Goal: Transaction & Acquisition: Purchase product/service

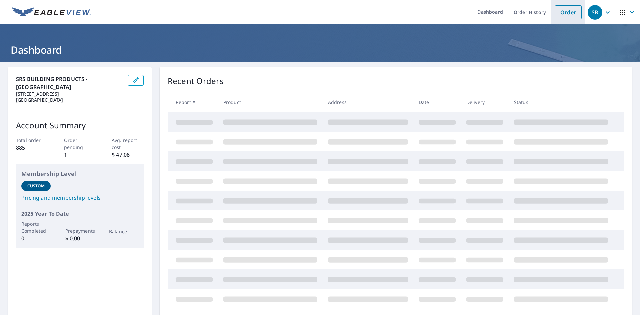
click at [555, 12] on link "Order" at bounding box center [567, 12] width 27 height 14
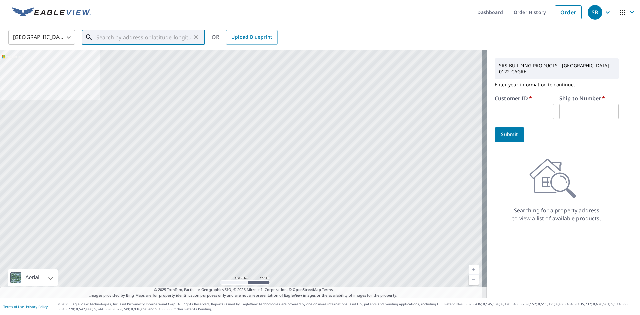
click at [124, 39] on input "text" at bounding box center [143, 37] width 95 height 19
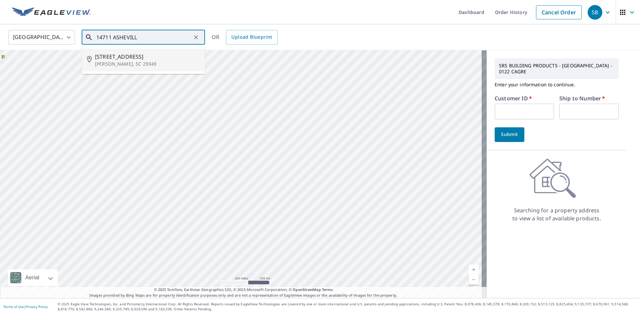
click at [128, 54] on span "[STREET_ADDRESS]" at bounding box center [147, 57] width 105 height 8
type input "[STREET_ADDRESS][PERSON_NAME]"
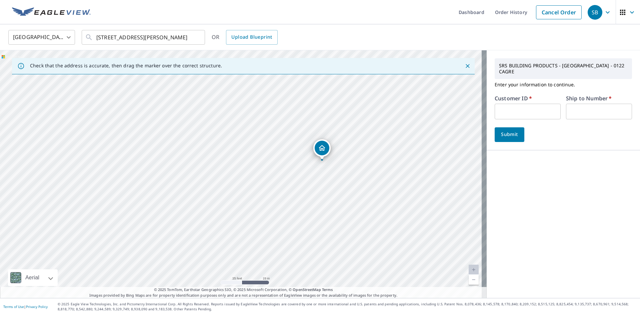
drag, startPoint x: 301, startPoint y: 189, endPoint x: 178, endPoint y: 90, distance: 157.4
click at [178, 90] on div "[STREET_ADDRESS][PERSON_NAME]" at bounding box center [243, 173] width 486 height 247
click at [497, 107] on input "text" at bounding box center [527, 112] width 66 height 16
type input "EUB122"
click at [571, 105] on input "text" at bounding box center [599, 112] width 66 height 16
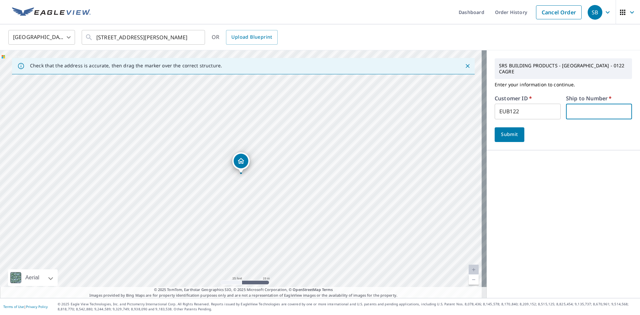
type input "1"
click at [500, 130] on span "Submit" at bounding box center [509, 134] width 19 height 8
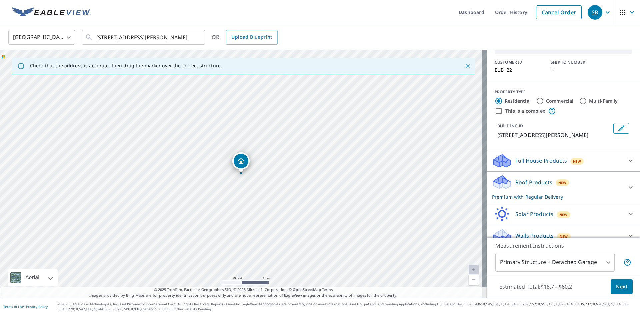
scroll to position [47, 0]
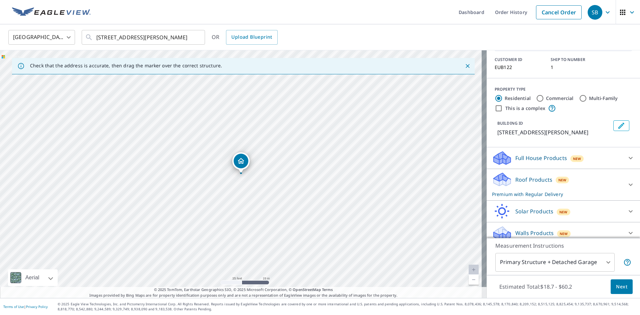
click at [603, 263] on body "SB SB Dashboard Order History Cancel Order SB [GEOGRAPHIC_DATA] [GEOGRAPHIC_DAT…" at bounding box center [320, 157] width 640 height 315
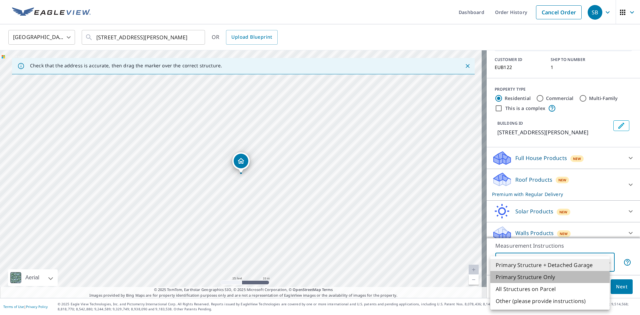
click at [555, 272] on li "Primary Structure Only" at bounding box center [549, 277] width 119 height 12
type input "2"
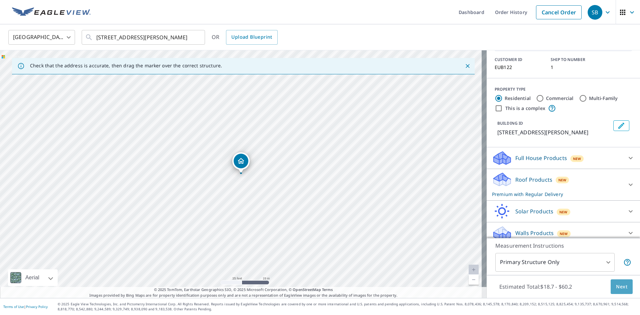
click at [617, 287] on span "Next" at bounding box center [621, 286] width 11 height 8
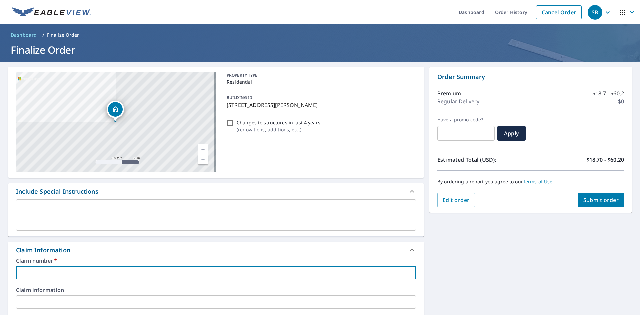
click at [47, 269] on input "text" at bounding box center [216, 272] width 400 height 13
type input "EUB122"
checkbox input "true"
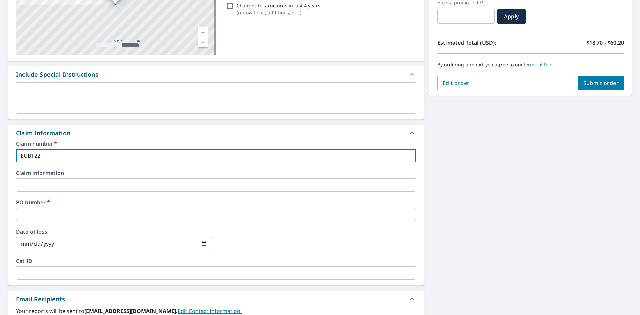
scroll to position [133, 0]
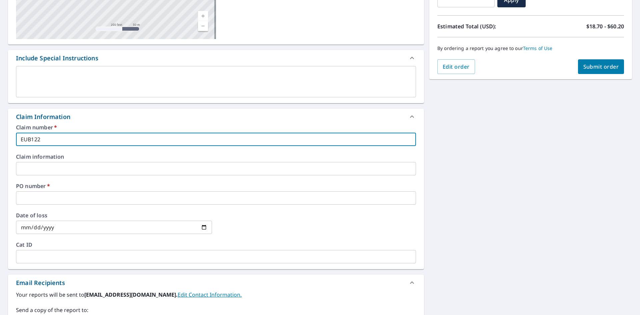
click at [50, 198] on input "text" at bounding box center [216, 197] width 400 height 13
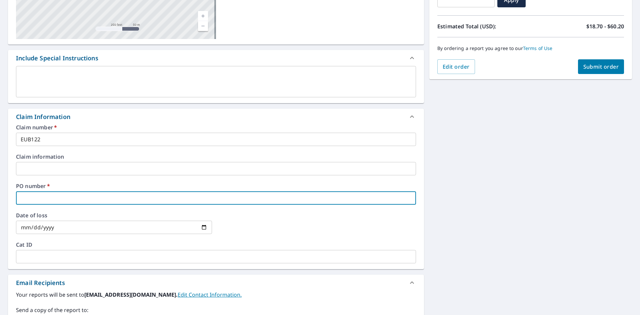
type input "E"
checkbox input "true"
type input "EV"
checkbox input "true"
type input "EV"
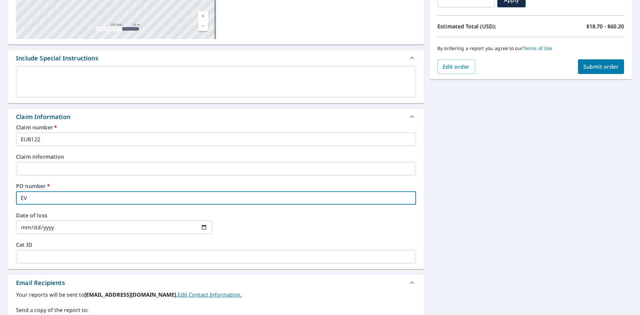
checkbox input "true"
type input "EV 1"
checkbox input "true"
type input "EV 14"
checkbox input "true"
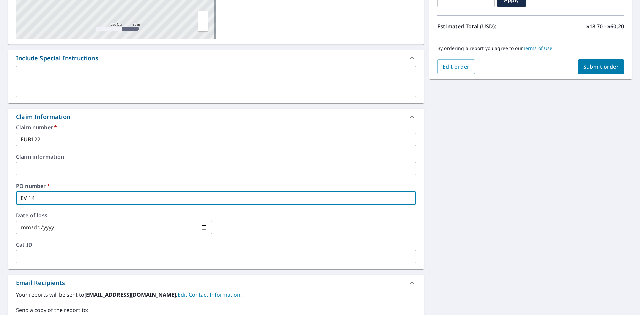
type input "EV 147"
checkbox input "true"
type input "EV 1471"
checkbox input "true"
type input "EV 14711"
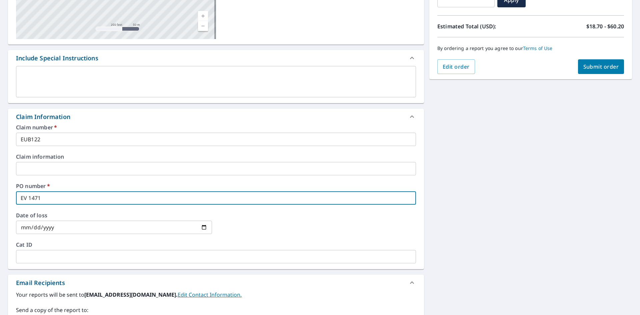
checkbox input "true"
type input "EV 14711"
checkbox input "true"
type input "EV 14711 A"
checkbox input "true"
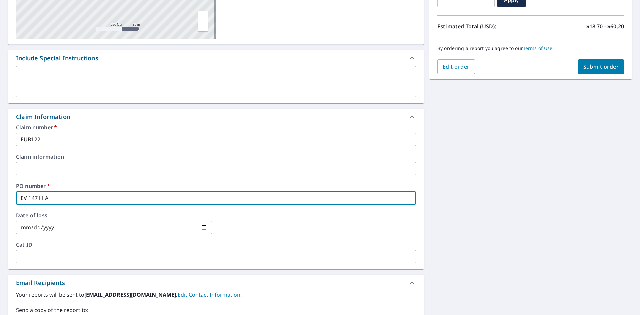
type input "EV 14711 AS"
checkbox input "true"
type input "EV 14711 ASH"
checkbox input "true"
type input "EV 14711 [PERSON_NAME]"
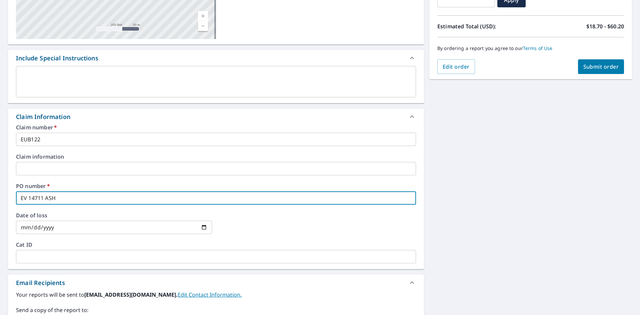
checkbox input "true"
type input "EV 14711 ASHEV"
checkbox input "true"
type input "EV 14711 ASHEVI"
checkbox input "true"
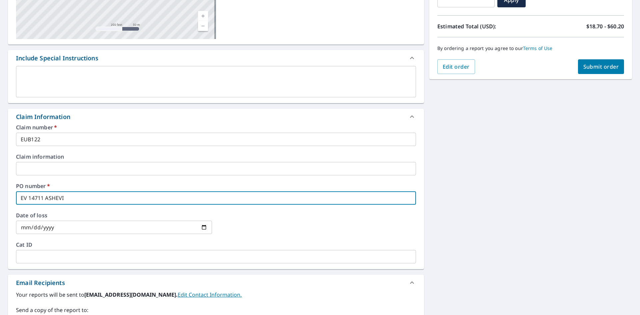
type input "EV 14711 ASHEVIL"
checkbox input "true"
type input "EV 14711 ASHEVILL"
checkbox input "true"
type input "EV 14711 ASHEVILLE"
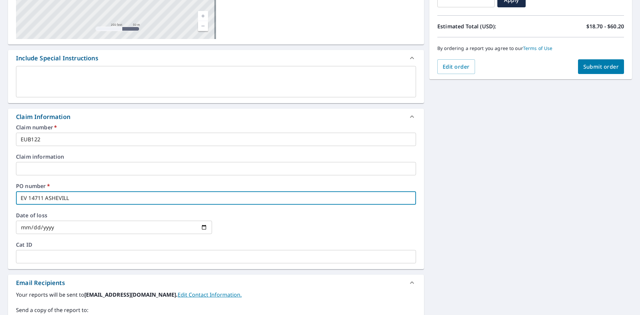
checkbox input "true"
type input "EV 14711 ASHEVILLE"
checkbox input "true"
type input "EV 14711 ASHEVILLE H"
checkbox input "true"
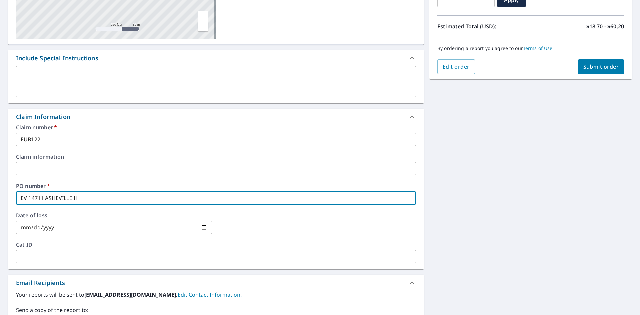
type input "EV 14711 ASHEVILLE HW"
checkbox input "true"
type input "EV [STREET_ADDRESS]"
checkbox input "true"
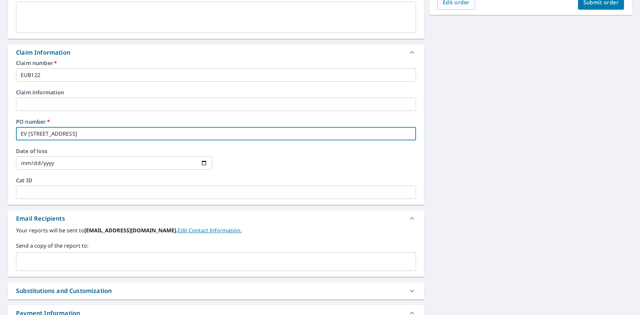
scroll to position [233, 0]
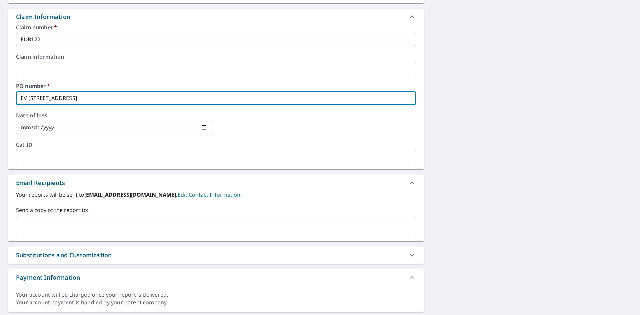
type input "EV [STREET_ADDRESS]"
click at [47, 223] on input "text" at bounding box center [211, 226] width 384 height 13
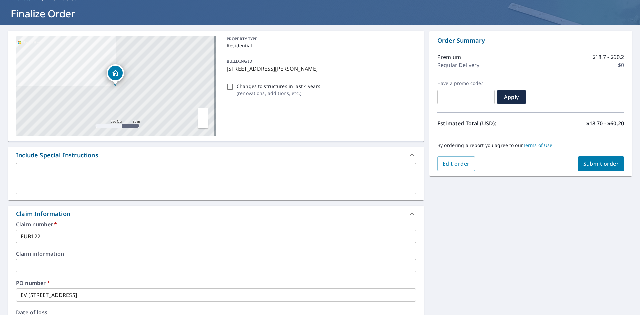
scroll to position [0, 0]
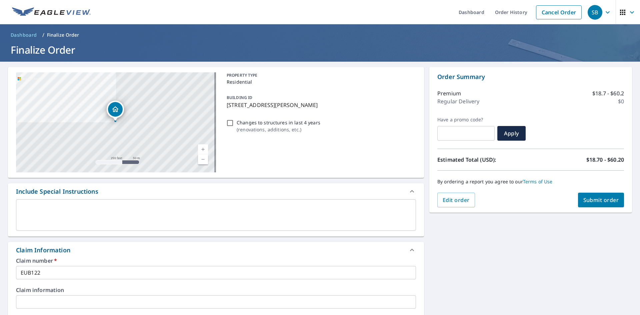
type input "[EMAIL_ADDRESS][PERSON_NAME][DOMAIN_NAME]"
click at [588, 197] on span "Submit order" at bounding box center [601, 199] width 36 height 7
checkbox input "true"
